Goal: Task Accomplishment & Management: Complete application form

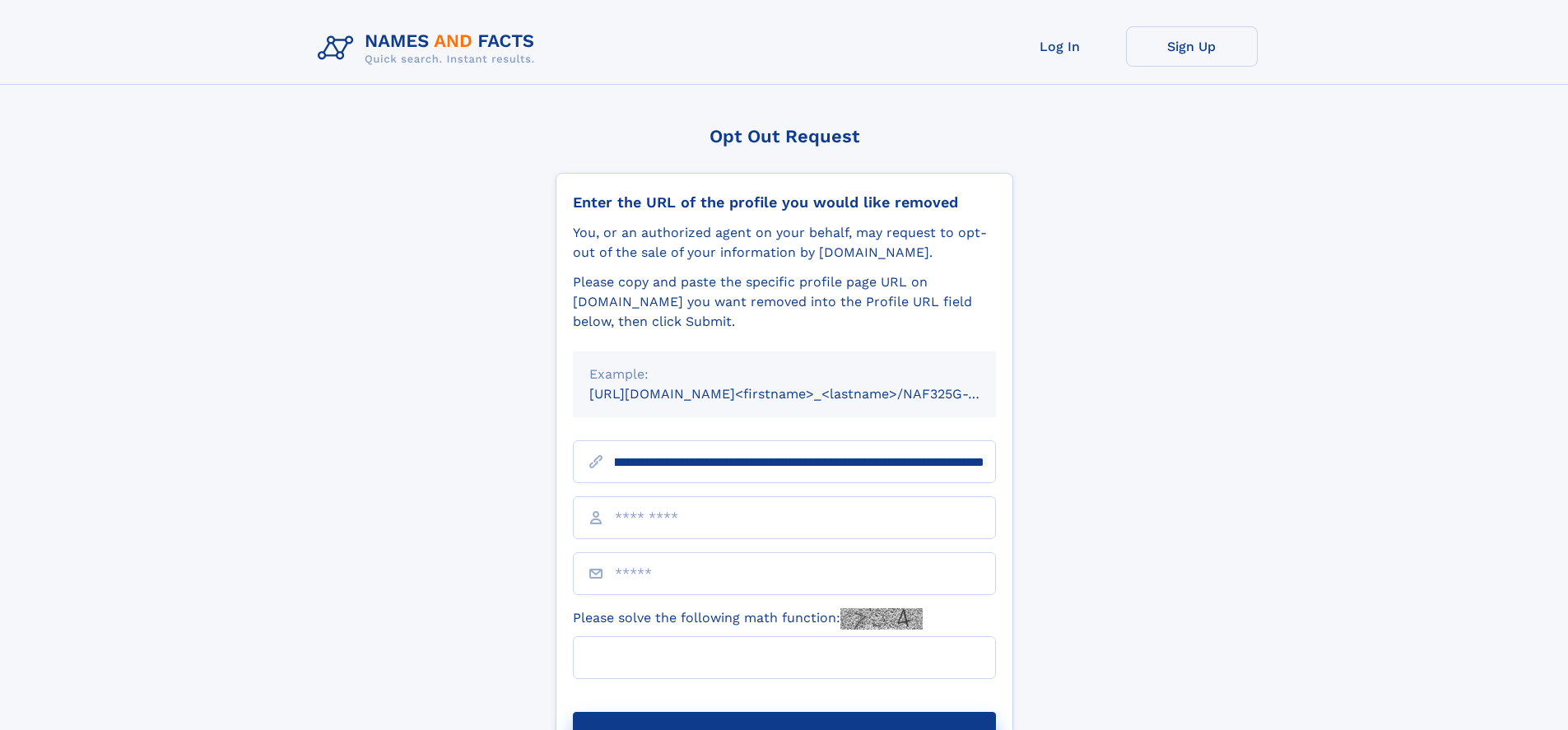
scroll to position [0, 209]
type input "**********"
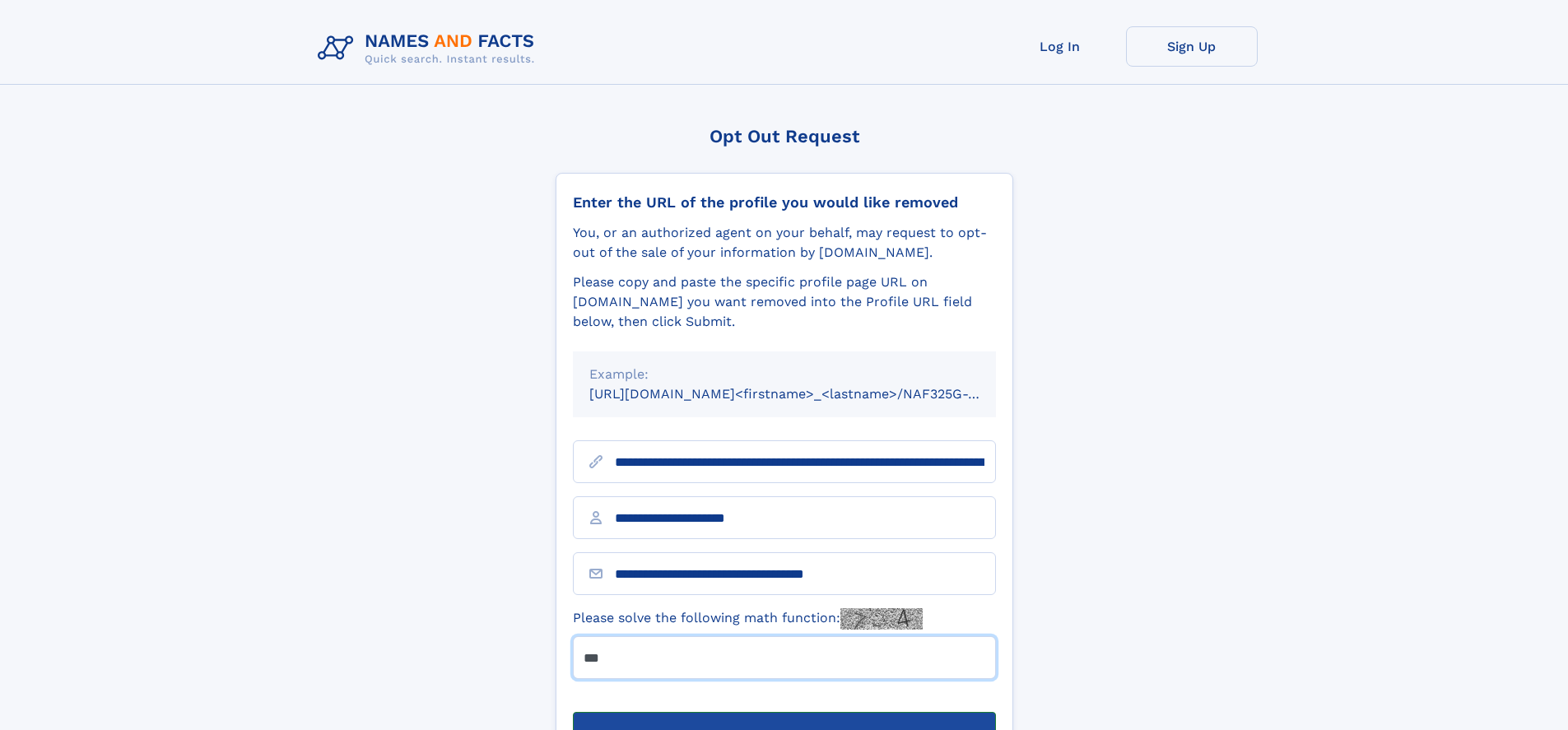
type input "***"
click at [784, 712] on button "Submit Opt Out Request" at bounding box center [784, 738] width 423 height 53
